Goal: Communication & Community: Share content

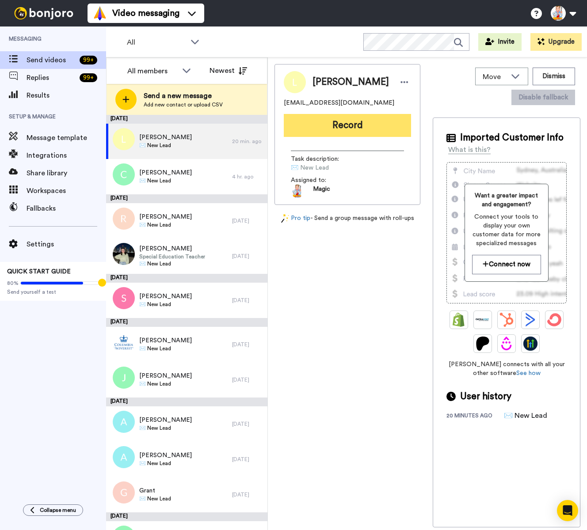
click at [364, 128] on button "Record" at bounding box center [347, 125] width 127 height 23
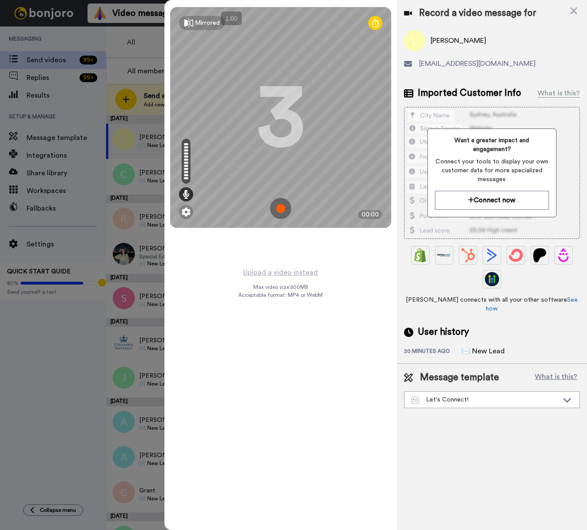
click at [281, 209] on img at bounding box center [280, 208] width 21 height 21
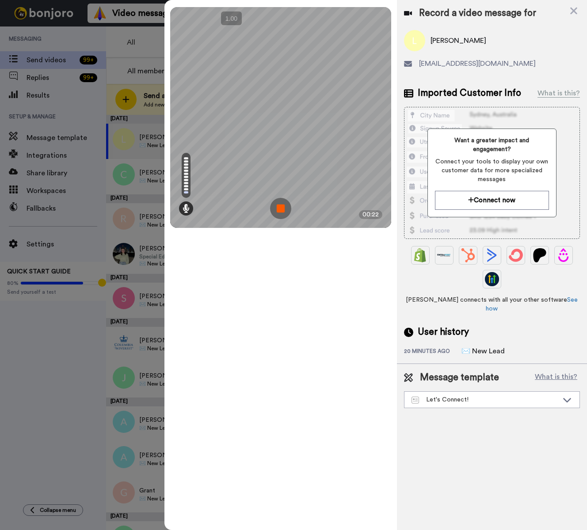
click at [281, 209] on img at bounding box center [280, 208] width 21 height 21
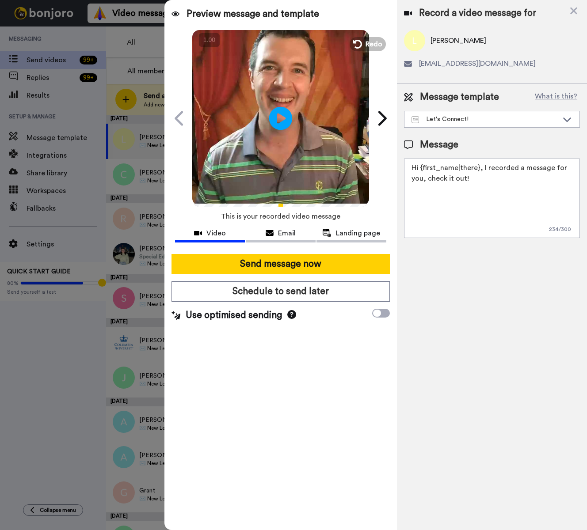
click at [277, 107] on icon at bounding box center [280, 117] width 23 height 23
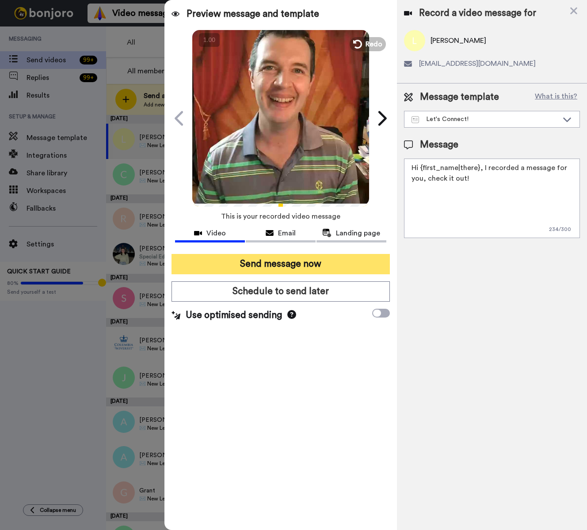
click at [317, 267] on button "Send message now" at bounding box center [280, 264] width 218 height 20
